Goal: Information Seeking & Learning: Learn about a topic

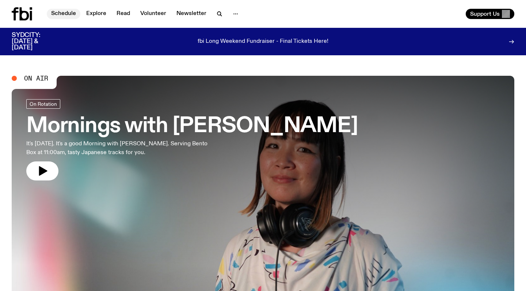
click at [65, 11] on link "Schedule" at bounding box center [64, 14] width 34 height 10
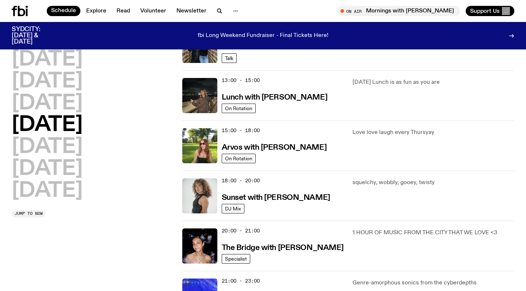
scroll to position [170, 0]
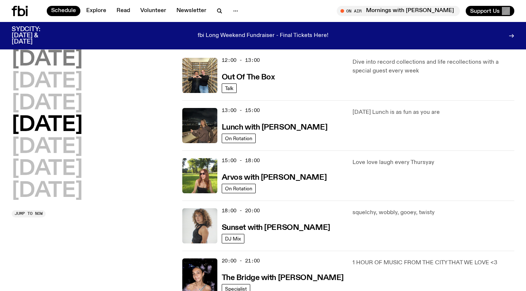
click at [38, 56] on h2 "Monday" at bounding box center [47, 59] width 71 height 20
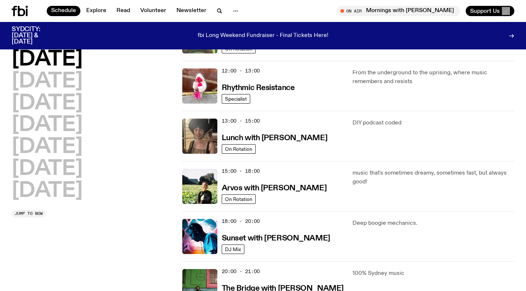
scroll to position [0, 0]
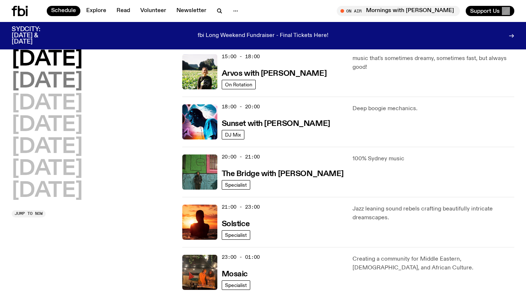
click at [77, 81] on h2 "Tuesday" at bounding box center [47, 81] width 71 height 20
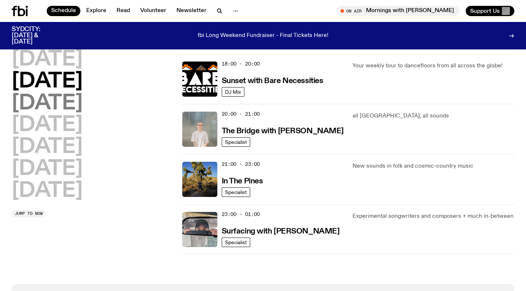
click at [83, 103] on h2 "Wednesday" at bounding box center [47, 103] width 71 height 20
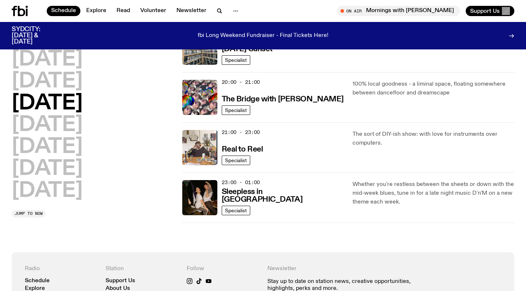
scroll to position [349, 0]
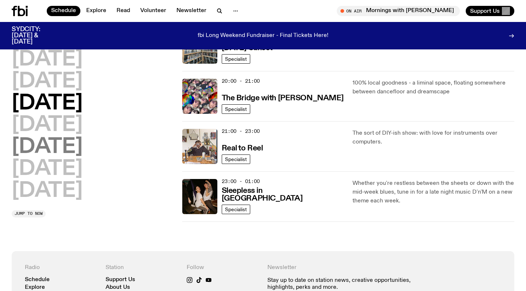
click at [45, 143] on h2 "Friday" at bounding box center [47, 147] width 71 height 20
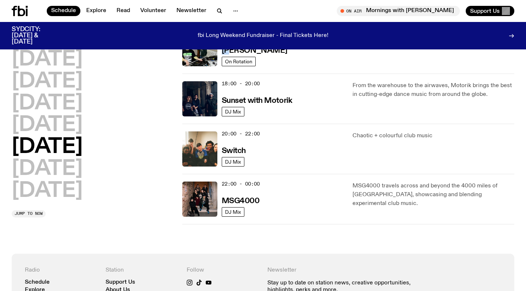
scroll to position [300, 0]
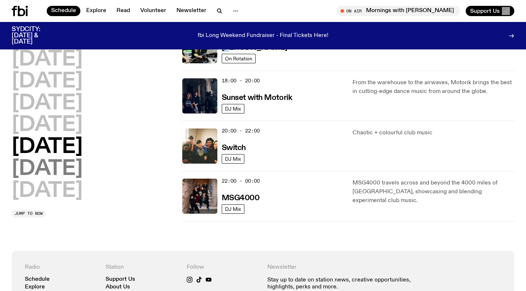
click at [48, 163] on h2 "Saturday" at bounding box center [47, 169] width 71 height 20
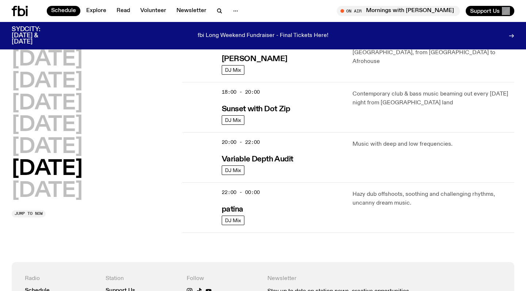
scroll to position [451, 0]
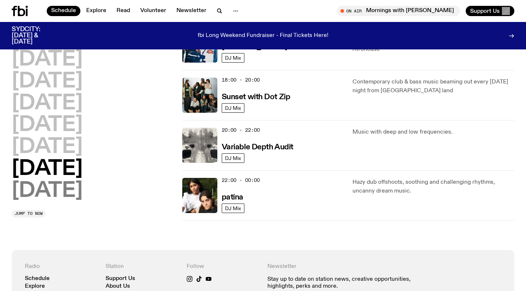
click at [33, 188] on h2 "Sunday" at bounding box center [47, 191] width 71 height 20
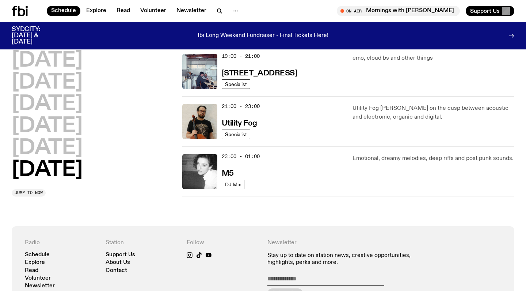
scroll to position [525, 0]
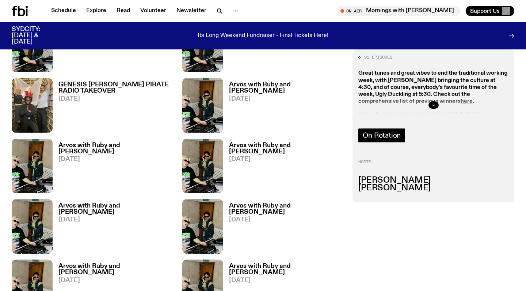
scroll to position [440, 0]
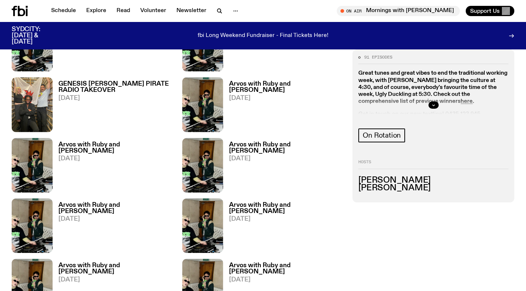
click at [270, 202] on h3 "Arvos with Ruby and [PERSON_NAME]" at bounding box center [286, 208] width 115 height 12
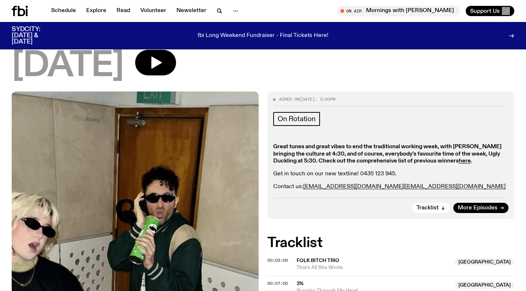
scroll to position [57, 0]
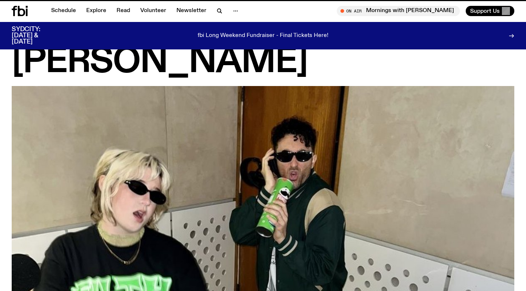
scroll to position [440, 0]
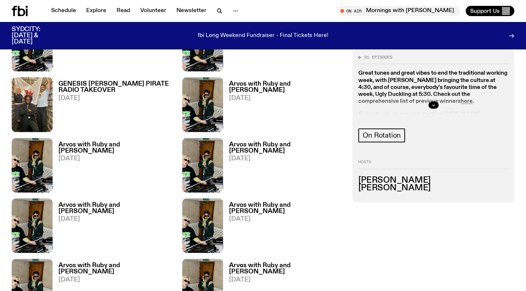
click at [113, 202] on h3 "Arvos with Ruby and [PERSON_NAME]" at bounding box center [115, 208] width 115 height 12
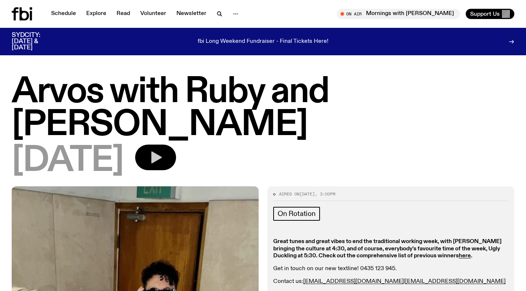
click at [163, 150] on icon "button" at bounding box center [155, 157] width 15 height 15
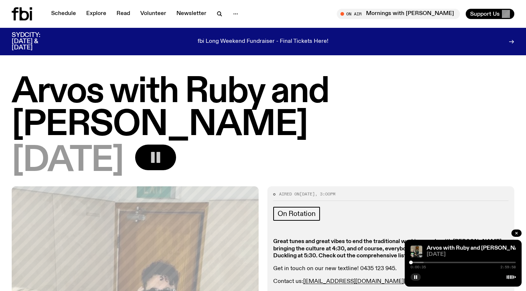
click at [419, 262] on div at bounding box center [371, 261] width 105 height 1
click at [424, 262] on div at bounding box center [377, 261] width 105 height 1
click at [432, 262] on div at bounding box center [386, 261] width 105 height 1
click at [444, 261] on div at bounding box center [397, 261] width 105 height 1
click at [396, 144] on div "[DATE]" at bounding box center [263, 160] width 503 height 33
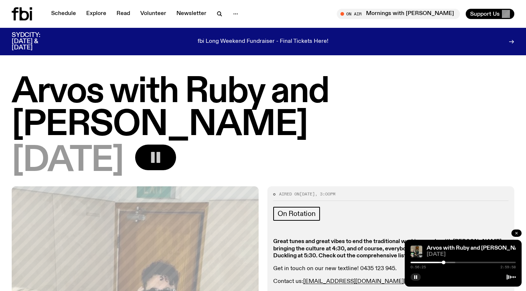
click at [516, 232] on icon "button" at bounding box center [517, 233] width 2 height 2
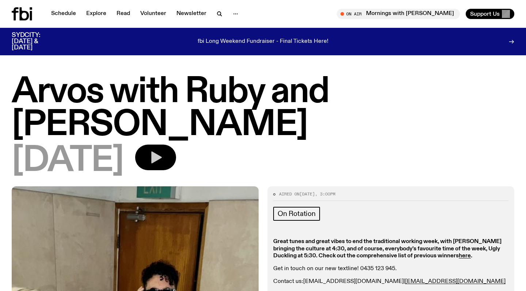
drag, startPoint x: 359, startPoint y: 249, endPoint x: 305, endPoint y: 249, distance: 54.1
click at [305, 278] on p "Contact us: [PERSON_NAME][EMAIL_ADDRESS][DOMAIN_NAME] | [EMAIL_ADDRESS][DOMAIN_…" at bounding box center [390, 281] width 235 height 7
copy p "[EMAIL_ADDRESS][DOMAIN_NAME]"
drag, startPoint x: 406, startPoint y: 248, endPoint x: 363, endPoint y: 249, distance: 42.8
click at [363, 278] on p "Contact us: [PERSON_NAME][EMAIL_ADDRESS][DOMAIN_NAME] | [EMAIL_ADDRESS][DOMAIN_…" at bounding box center [390, 281] width 235 height 7
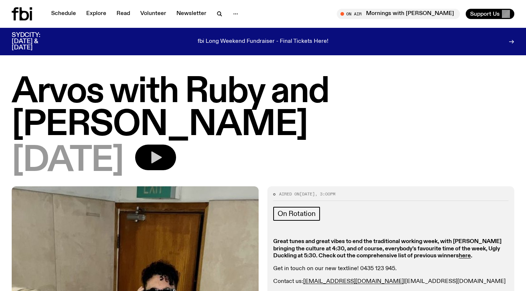
copy p "[EMAIL_ADDRESS][DOMAIN_NAME]"
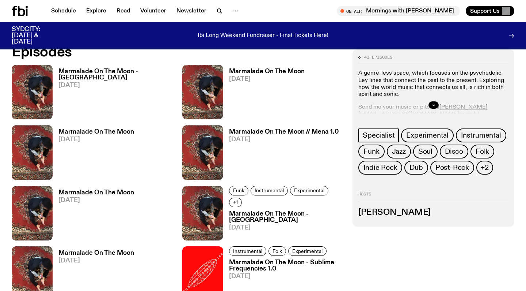
scroll to position [360, 0]
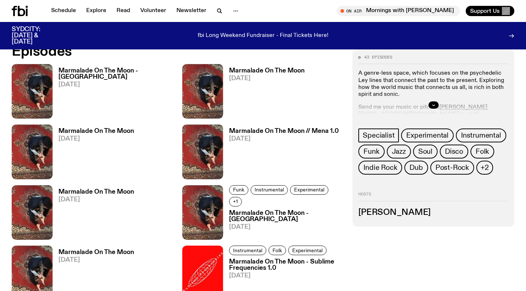
click at [105, 190] on h3 "Marmalade On The Moon" at bounding box center [96, 192] width 76 height 6
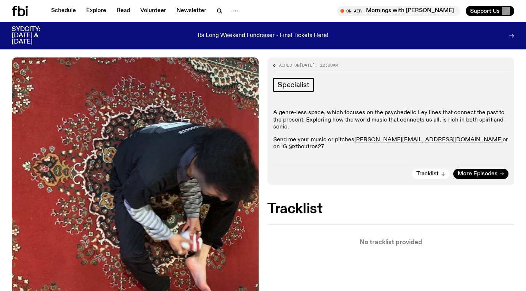
scroll to position [90, 0]
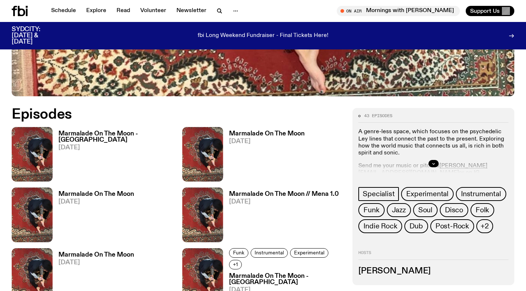
scroll to position [276, 0]
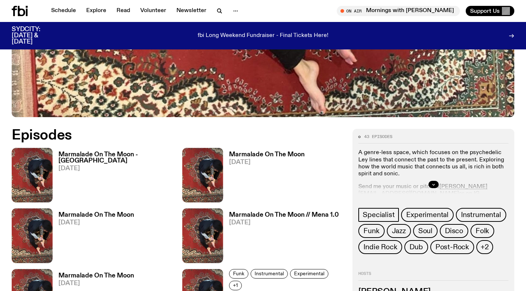
click at [97, 214] on h3 "Marmalade On The Moon" at bounding box center [96, 215] width 76 height 6
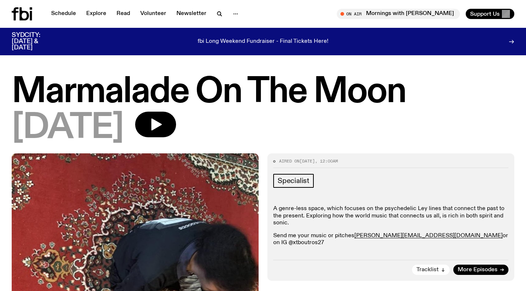
click at [439, 264] on button "Tracklist" at bounding box center [431, 269] width 38 height 10
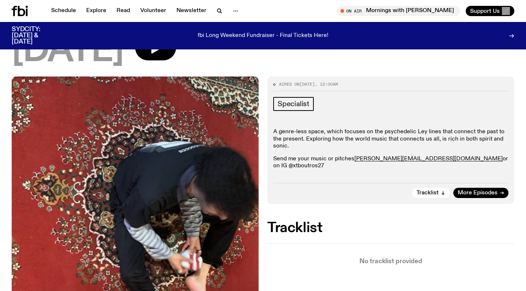
scroll to position [67, 0]
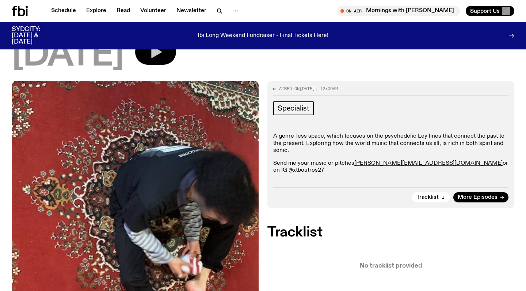
click at [162, 52] on icon "button" at bounding box center [156, 52] width 11 height 12
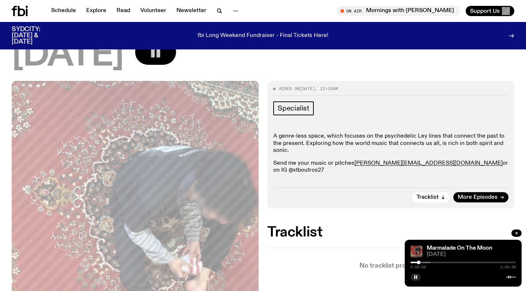
drag, startPoint x: 412, startPoint y: 262, endPoint x: 419, endPoint y: 262, distance: 7.3
click at [419, 262] on div at bounding box center [419, 262] width 4 height 4
drag, startPoint x: 419, startPoint y: 262, endPoint x: 432, endPoint y: 261, distance: 12.8
click at [432, 261] on div at bounding box center [430, 262] width 4 height 4
drag, startPoint x: 432, startPoint y: 261, endPoint x: 450, endPoint y: 260, distance: 17.6
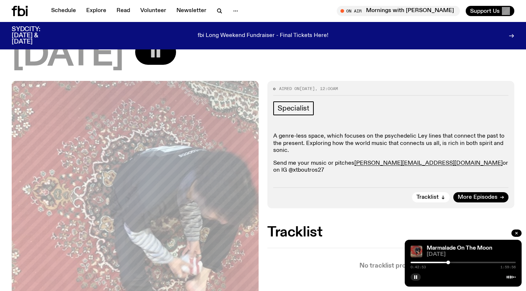
click at [450, 260] on div at bounding box center [449, 262] width 4 height 4
drag, startPoint x: 449, startPoint y: 262, endPoint x: 462, endPoint y: 262, distance: 13.2
click at [462, 262] on div at bounding box center [461, 262] width 4 height 4
click at [414, 277] on icon "button" at bounding box center [416, 277] width 4 height 4
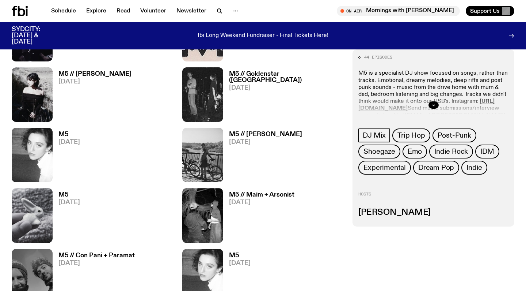
scroll to position [479, 0]
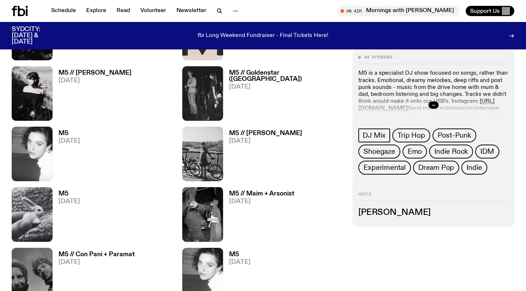
click at [65, 192] on h3 "M5" at bounding box center [69, 193] width 22 height 6
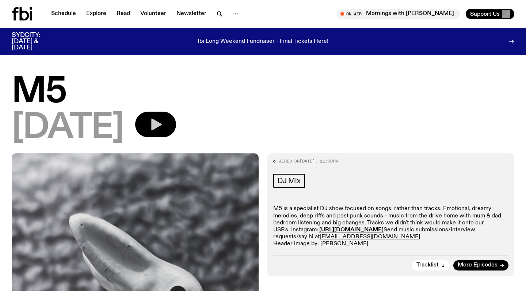
click at [163, 118] on icon "button" at bounding box center [155, 124] width 15 height 15
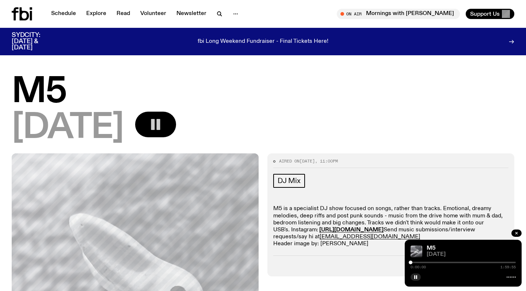
click at [426, 262] on div at bounding box center [463, 261] width 105 height 1
click at [426, 262] on div at bounding box center [426, 262] width 4 height 4
drag, startPoint x: 426, startPoint y: 262, endPoint x: 390, endPoint y: 269, distance: 36.2
click at [420, 262] on div at bounding box center [372, 261] width 105 height 1
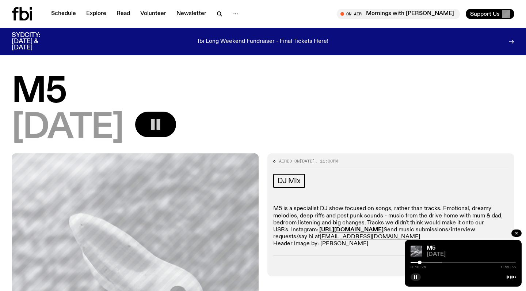
click at [434, 262] on div at bounding box center [389, 261] width 105 height 1
click at [446, 262] on div at bounding box center [396, 261] width 105 height 1
click at [464, 262] on div at bounding box center [463, 261] width 105 height 1
click at [514, 231] on button "button" at bounding box center [517, 232] width 10 height 7
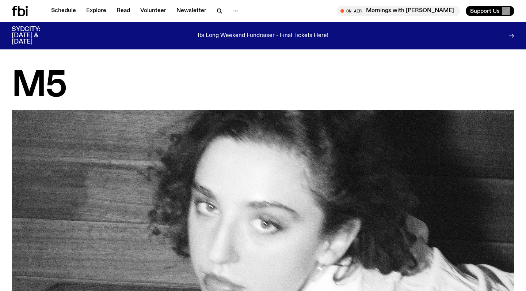
scroll to position [479, 0]
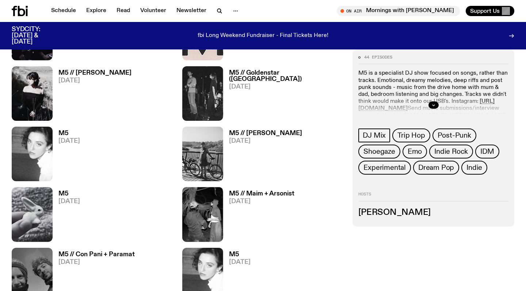
click at [236, 253] on h3 "M5" at bounding box center [240, 254] width 22 height 6
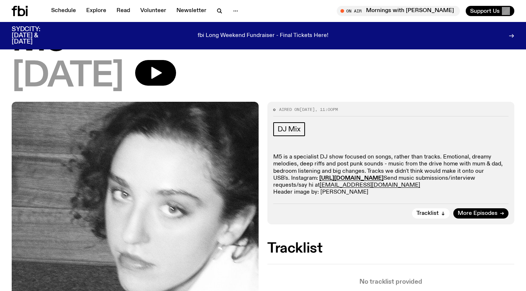
scroll to position [54, 0]
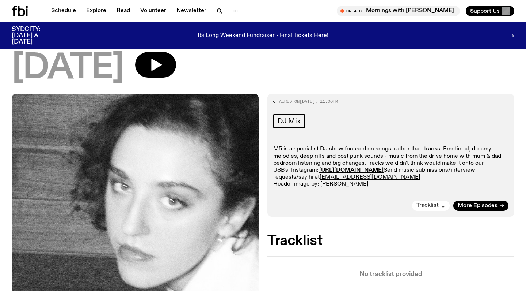
click at [428, 207] on span "Tracklist" at bounding box center [428, 205] width 22 height 5
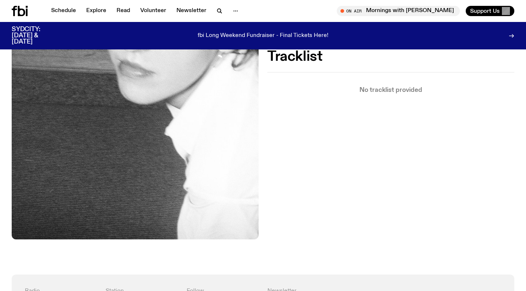
scroll to position [169, 0]
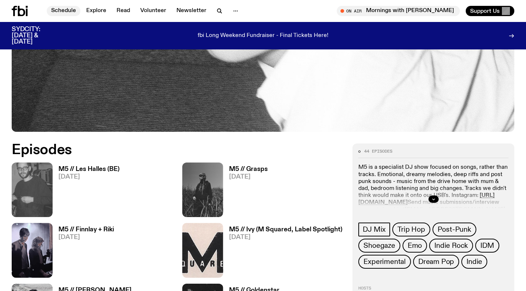
scroll to position [261, 0]
